Goal: Task Accomplishment & Management: Complete application form

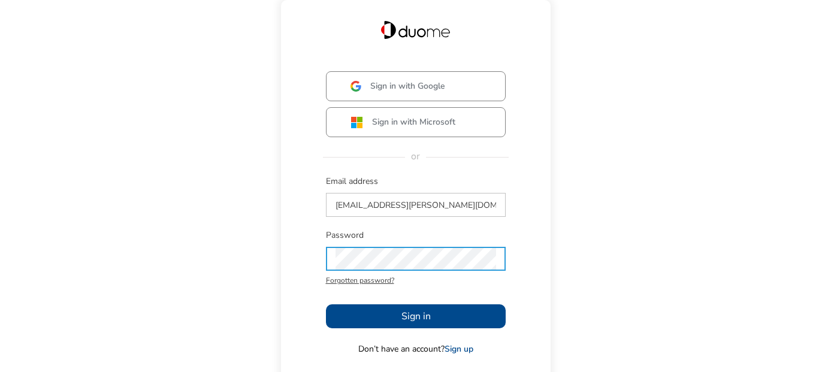
click at [427, 319] on span "Sign in" at bounding box center [415, 316] width 29 height 14
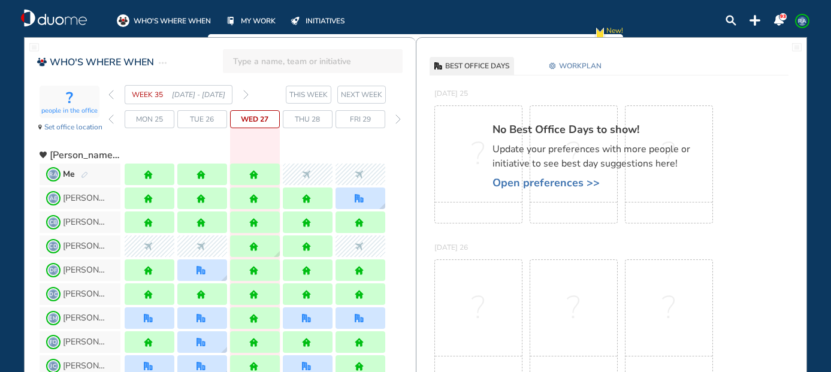
click at [397, 116] on img "forward day" at bounding box center [397, 119] width 5 height 10
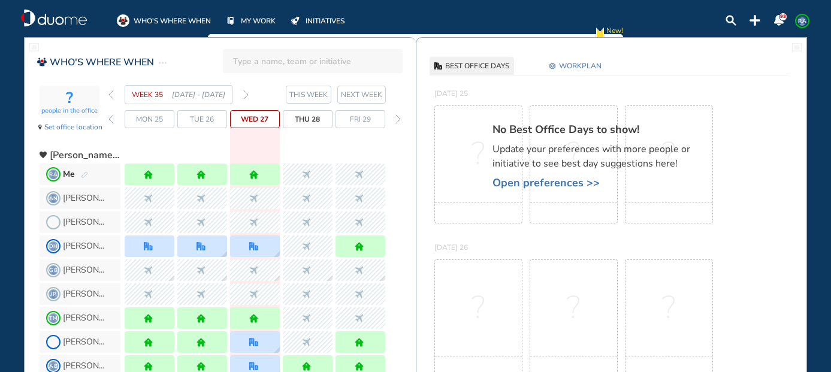
click at [247, 93] on img "forward week" at bounding box center [245, 95] width 5 height 10
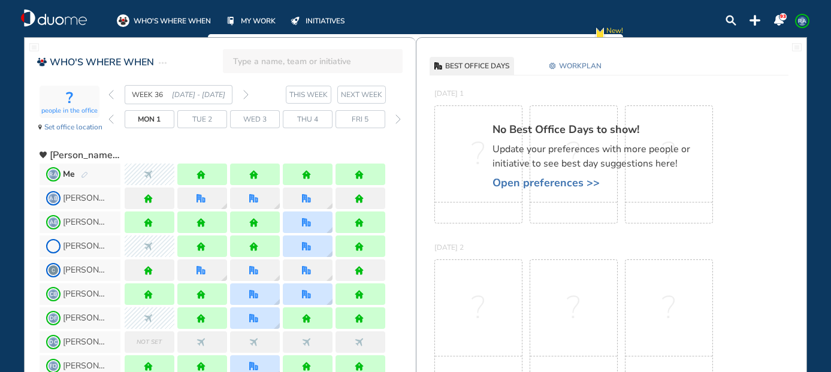
click at [246, 95] on img "forward week" at bounding box center [245, 95] width 5 height 10
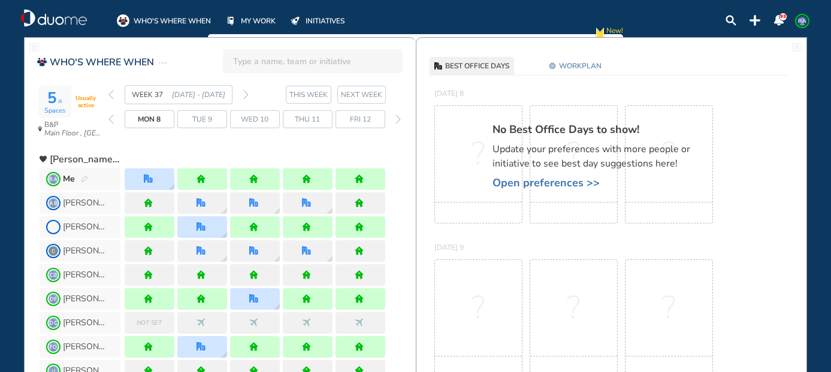
click at [247, 93] on img "forward week" at bounding box center [245, 95] width 5 height 10
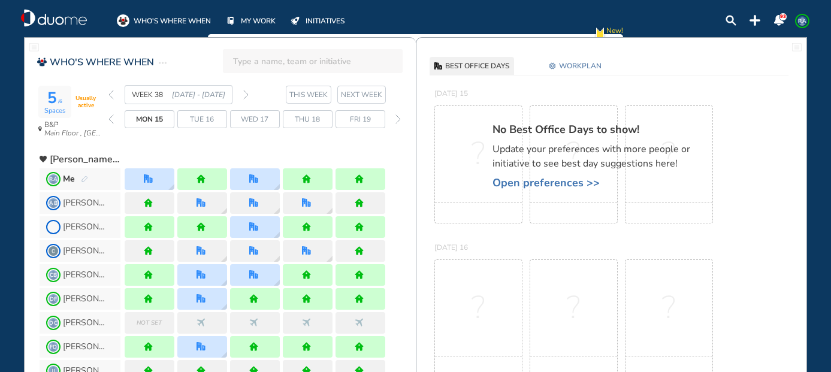
click at [246, 94] on img "forward week" at bounding box center [245, 95] width 5 height 10
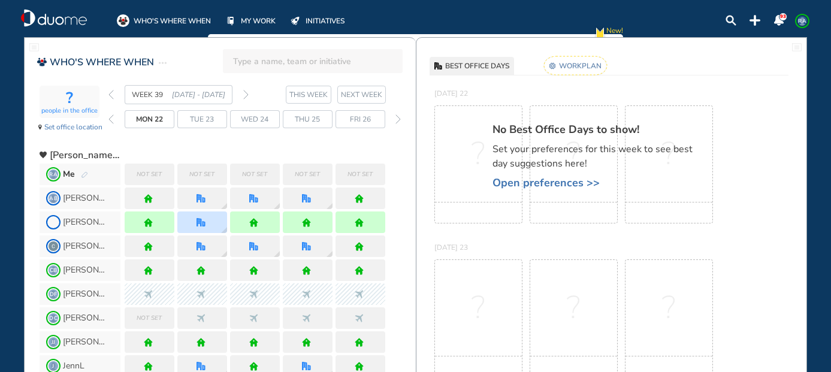
click at [559, 182] on span "Open preferences >>" at bounding box center [597, 183] width 210 height 12
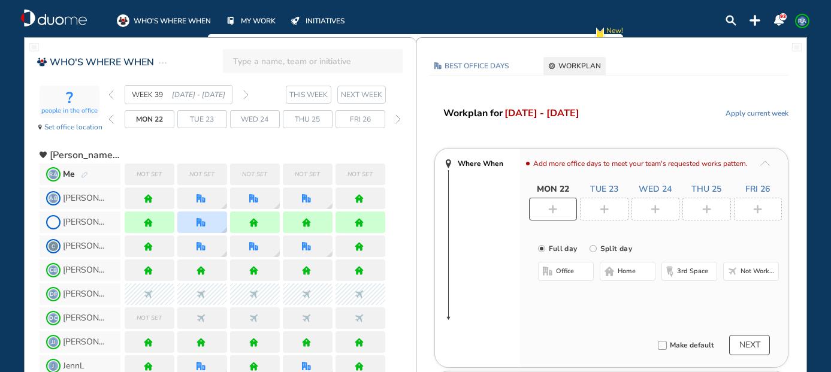
click at [559, 208] on div at bounding box center [553, 209] width 49 height 23
click at [564, 267] on span "office" at bounding box center [565, 271] width 18 height 10
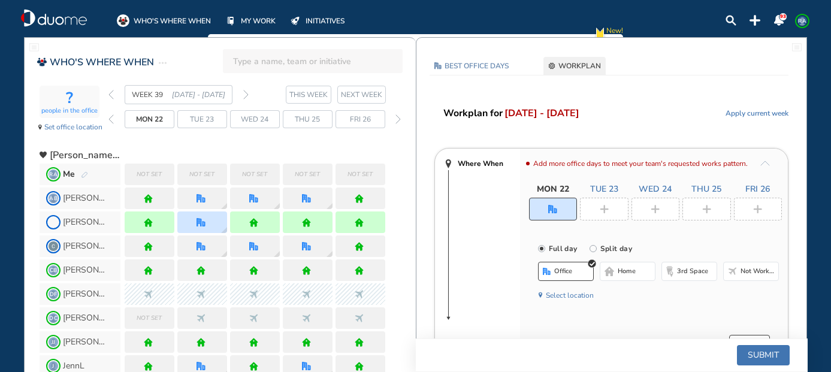
click at [584, 291] on button "Select location" at bounding box center [570, 295] width 48 height 12
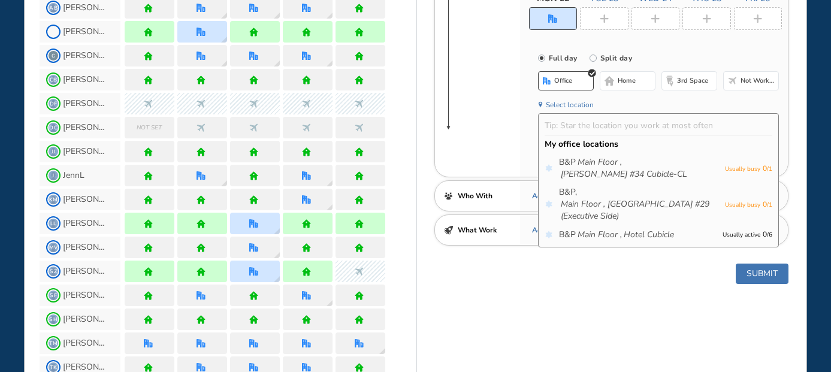
scroll to position [240, 0]
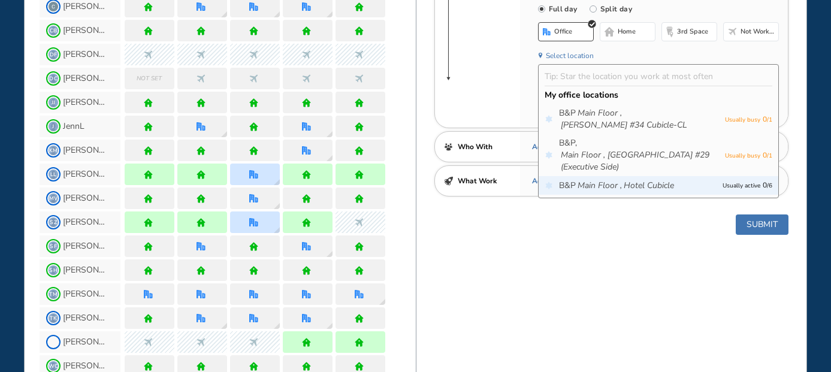
click at [619, 191] on icon "Main Floor ," at bounding box center [599, 186] width 44 height 12
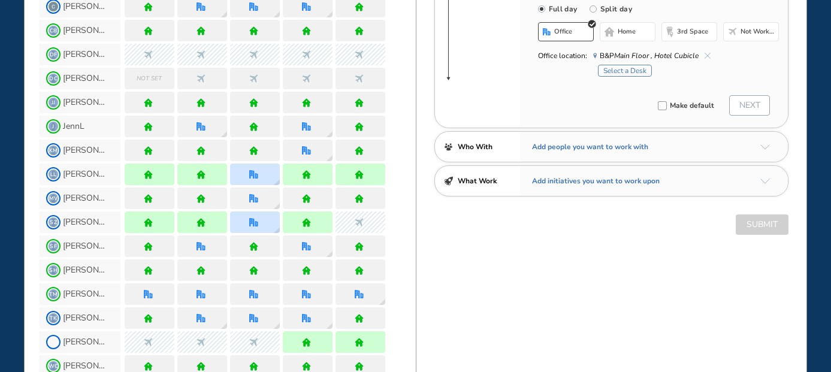
click at [628, 63] on div "Select a Desk" at bounding box center [688, 69] width 181 height 15
click at [628, 74] on button "Select a Desk" at bounding box center [625, 71] width 54 height 12
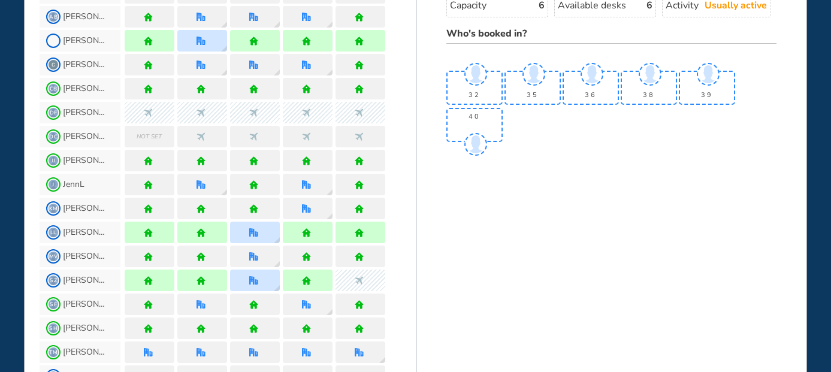
scroll to position [180, 0]
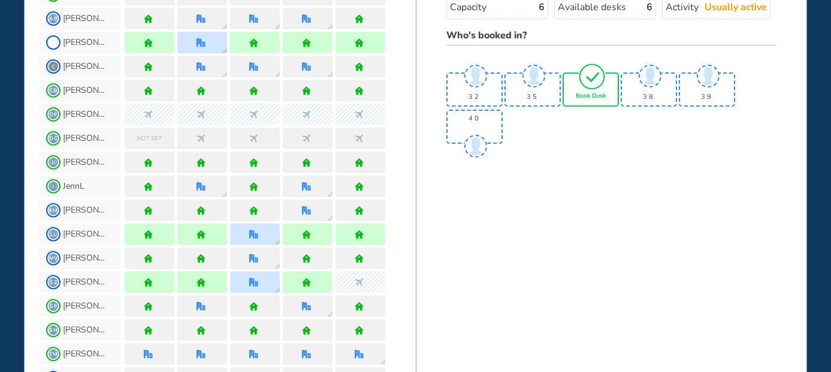
click at [601, 93] on span "Book Desk" at bounding box center [590, 96] width 30 height 7
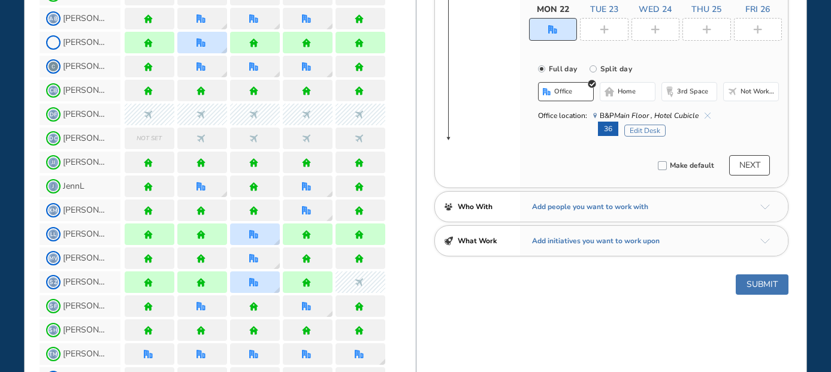
click at [610, 22] on div at bounding box center [604, 29] width 49 height 23
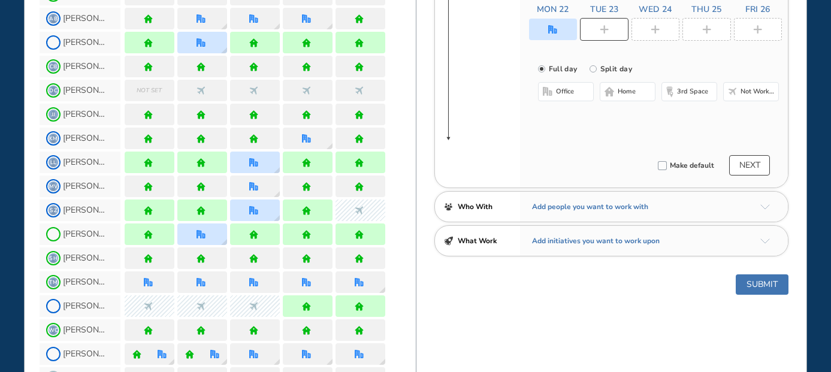
drag, startPoint x: 626, startPoint y: 95, endPoint x: 628, endPoint y: 89, distance: 6.4
click at [626, 95] on span "home" at bounding box center [626, 92] width 18 height 10
click at [661, 23] on div at bounding box center [655, 29] width 49 height 23
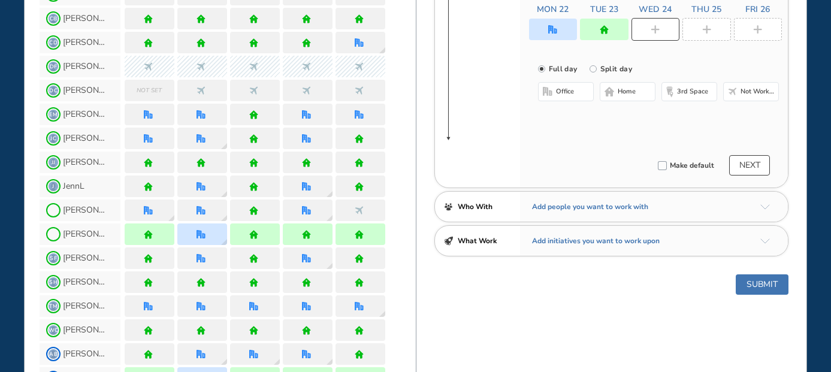
click at [626, 92] on span "home" at bounding box center [626, 92] width 18 height 10
click at [704, 28] on img "plus-rounded-bdbdbd" at bounding box center [706, 29] width 9 height 9
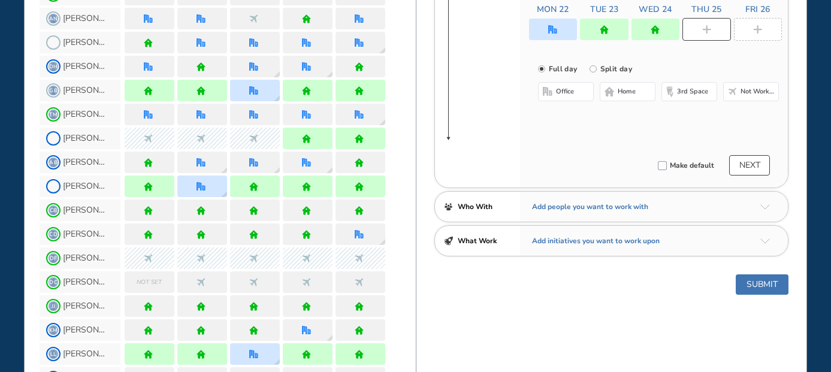
click at [630, 100] on button "home" at bounding box center [627, 91] width 56 height 19
click at [755, 38] on div at bounding box center [758, 29] width 49 height 23
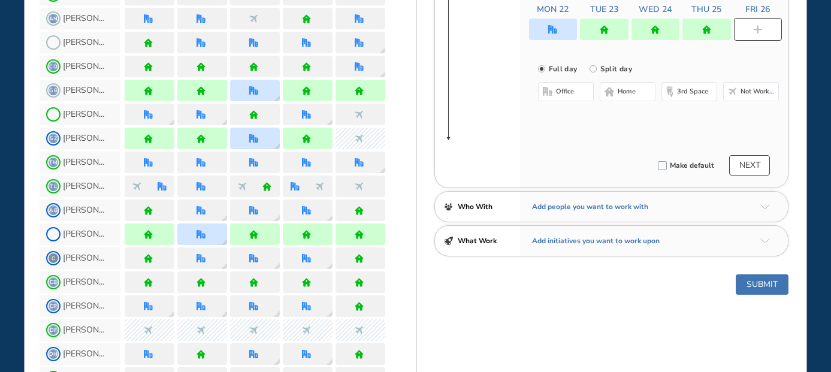
click at [645, 89] on button "home" at bounding box center [627, 91] width 56 height 19
click at [755, 281] on button "Submit" at bounding box center [761, 284] width 53 height 20
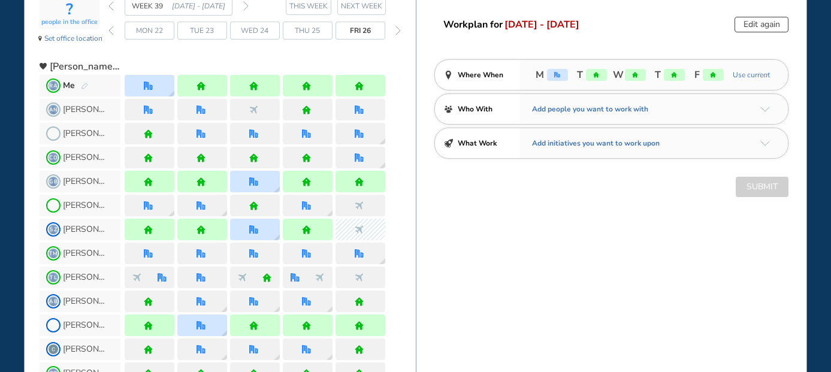
scroll to position [60, 0]
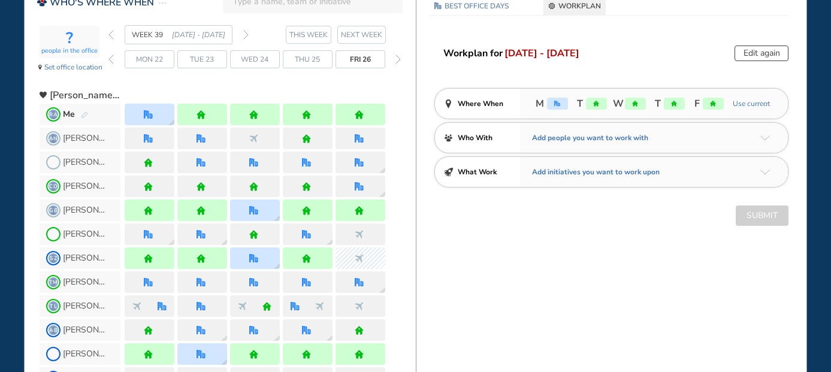
click at [246, 35] on img "forward week" at bounding box center [245, 35] width 5 height 10
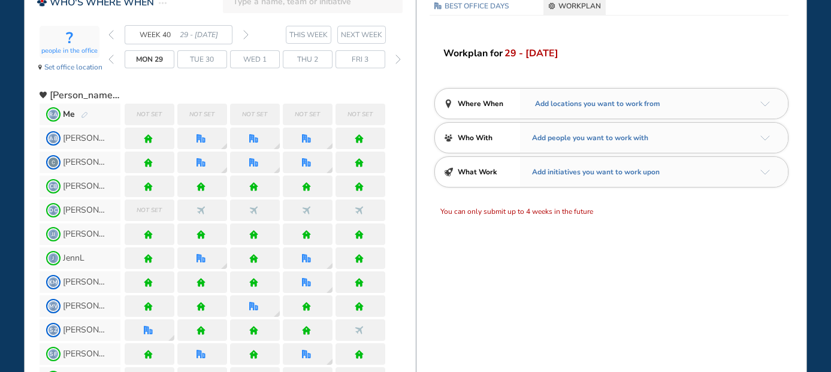
click at [120, 62] on div "Mon 29 Tue 30 Wed 1 Thu 2 Fri 3" at bounding box center [255, 59] width 295 height 18
click at [112, 57] on img "back day" at bounding box center [110, 59] width 5 height 10
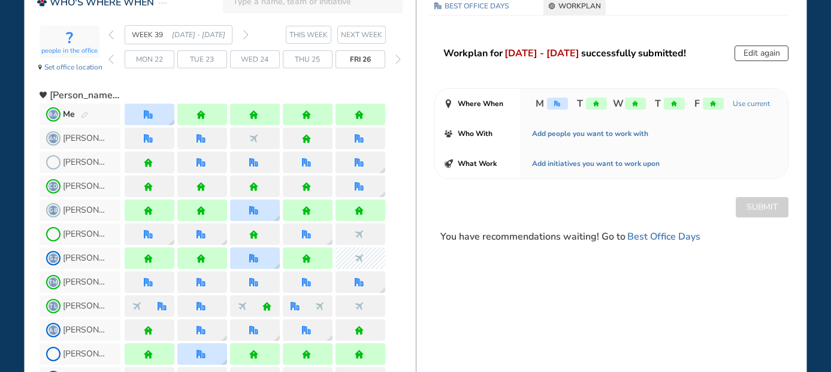
click at [112, 54] on div "Mon 22 Tue 23 Wed 24 Thu 25 Fri 26" at bounding box center [255, 59] width 295 height 18
click at [111, 57] on img "back day" at bounding box center [110, 59] width 5 height 10
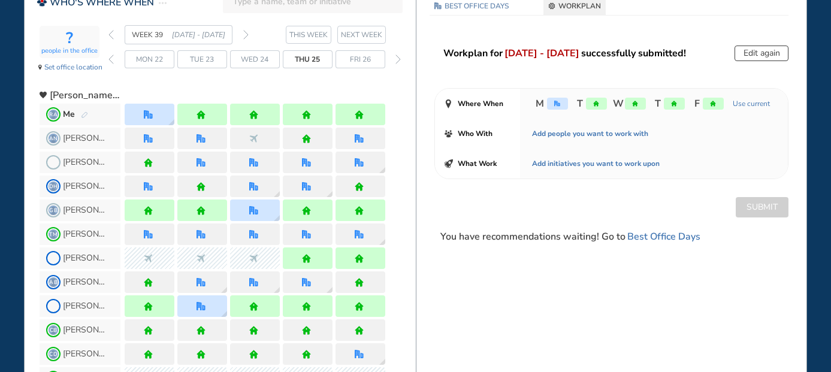
click at [113, 56] on img "back day" at bounding box center [110, 59] width 5 height 10
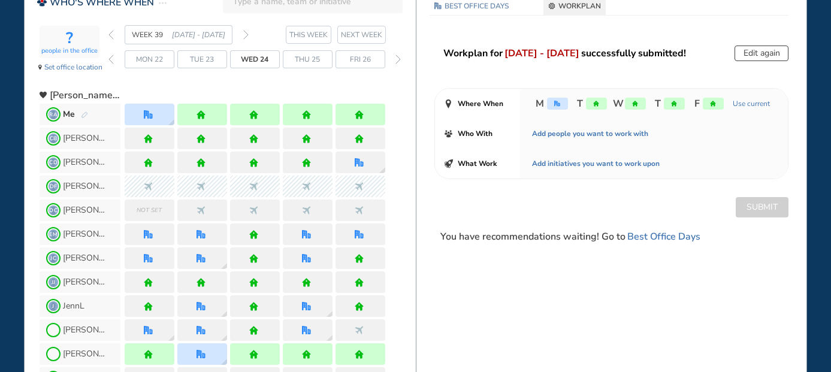
click at [113, 62] on img "back day" at bounding box center [110, 59] width 5 height 10
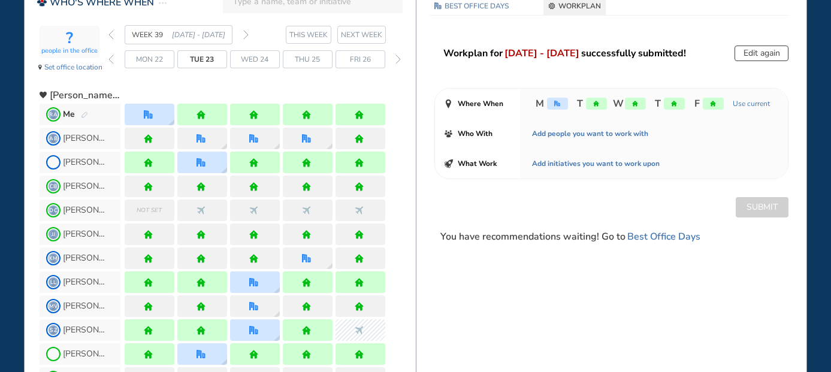
click at [113, 33] on img "back week" at bounding box center [110, 35] width 5 height 10
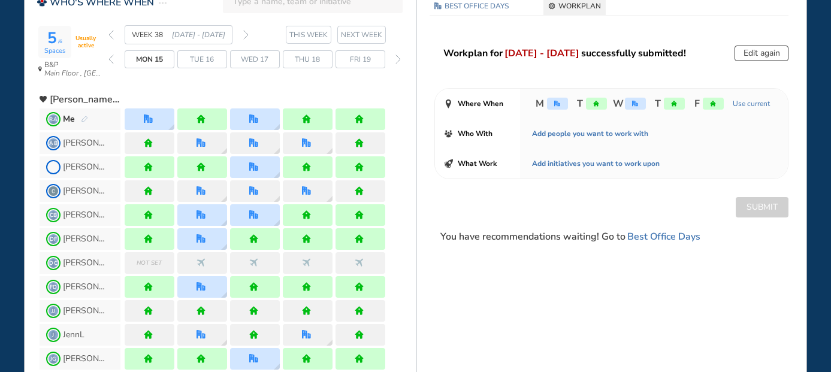
click at [113, 35] on img "back week" at bounding box center [110, 35] width 5 height 10
